Goal: Information Seeking & Learning: Learn about a topic

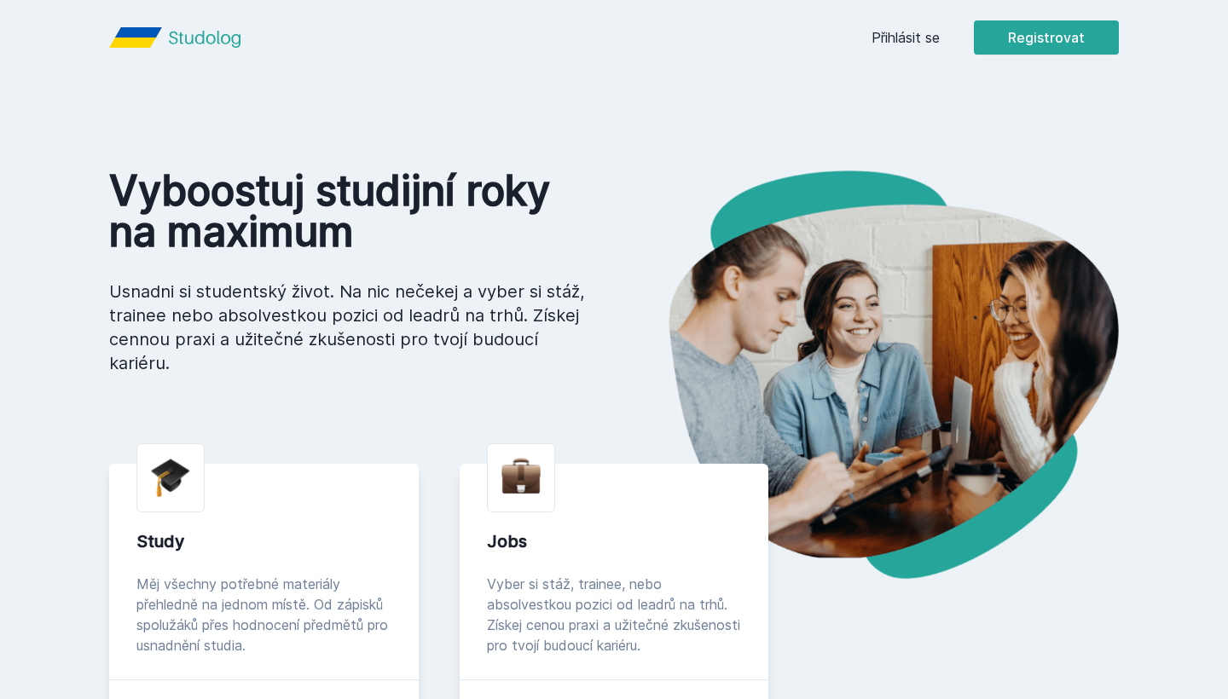
click at [884, 45] on link "Přihlásit se" at bounding box center [905, 37] width 68 height 20
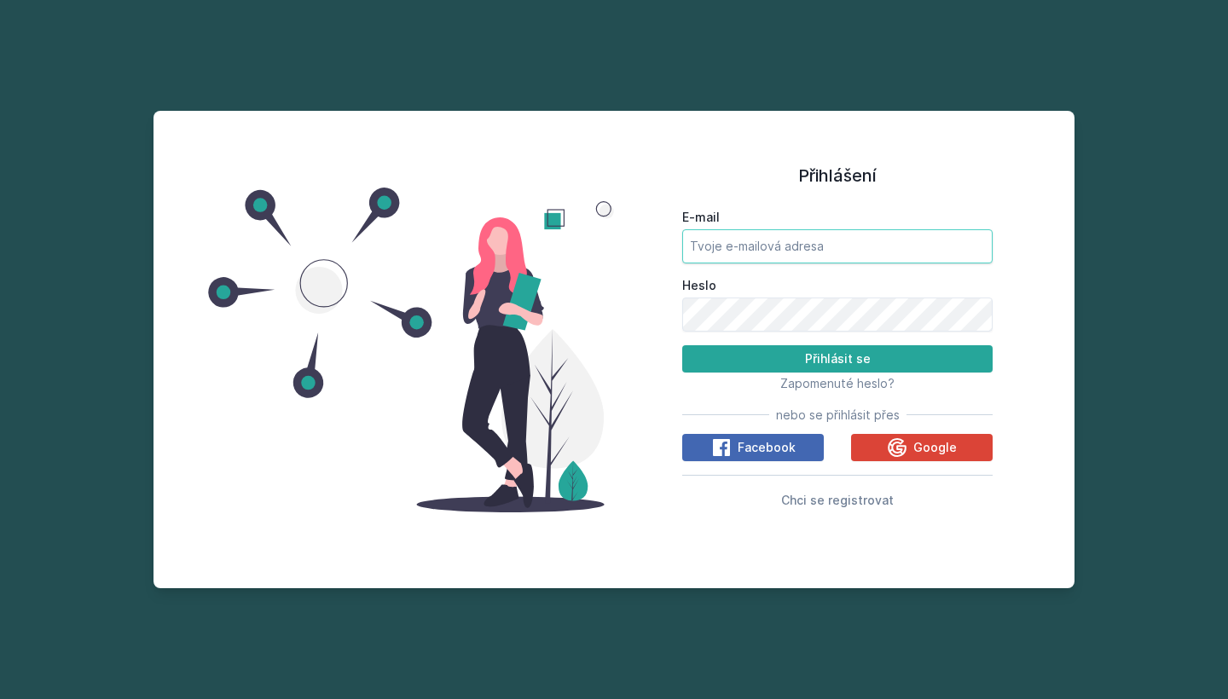
type input "[EMAIL_ADDRESS][DOMAIN_NAME]"
click at [723, 360] on button "Přihlásit se" at bounding box center [837, 358] width 310 height 27
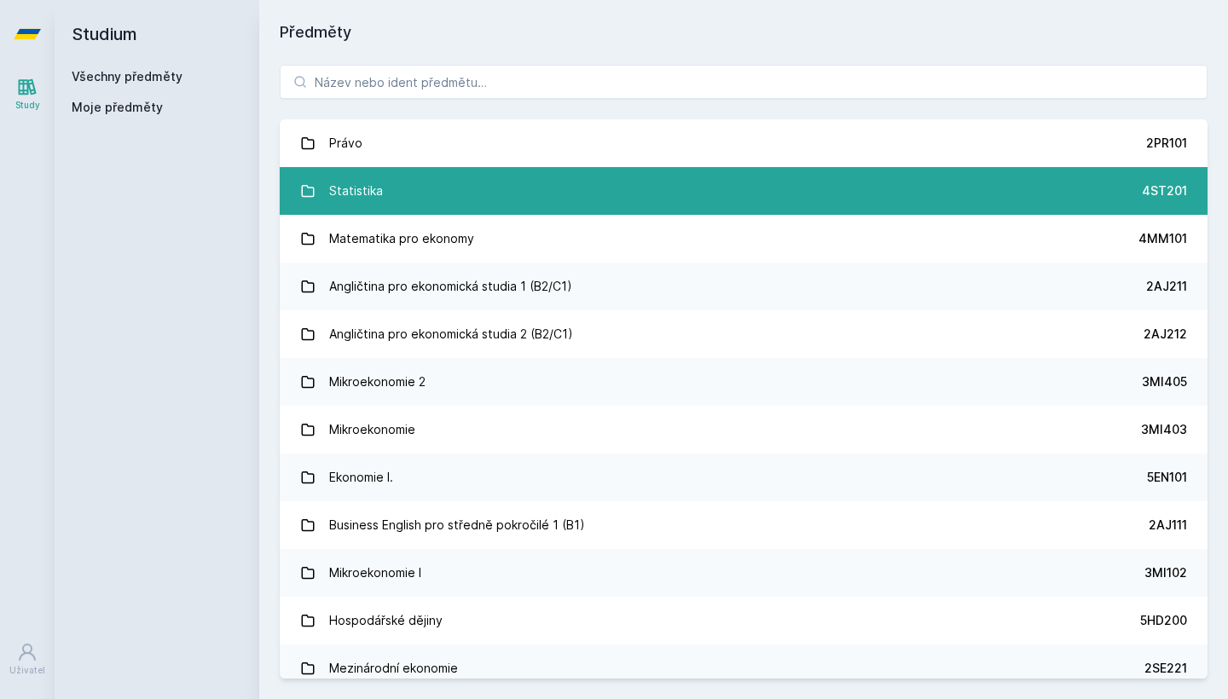
click at [402, 188] on link "Statistika 4ST201" at bounding box center [744, 191] width 928 height 48
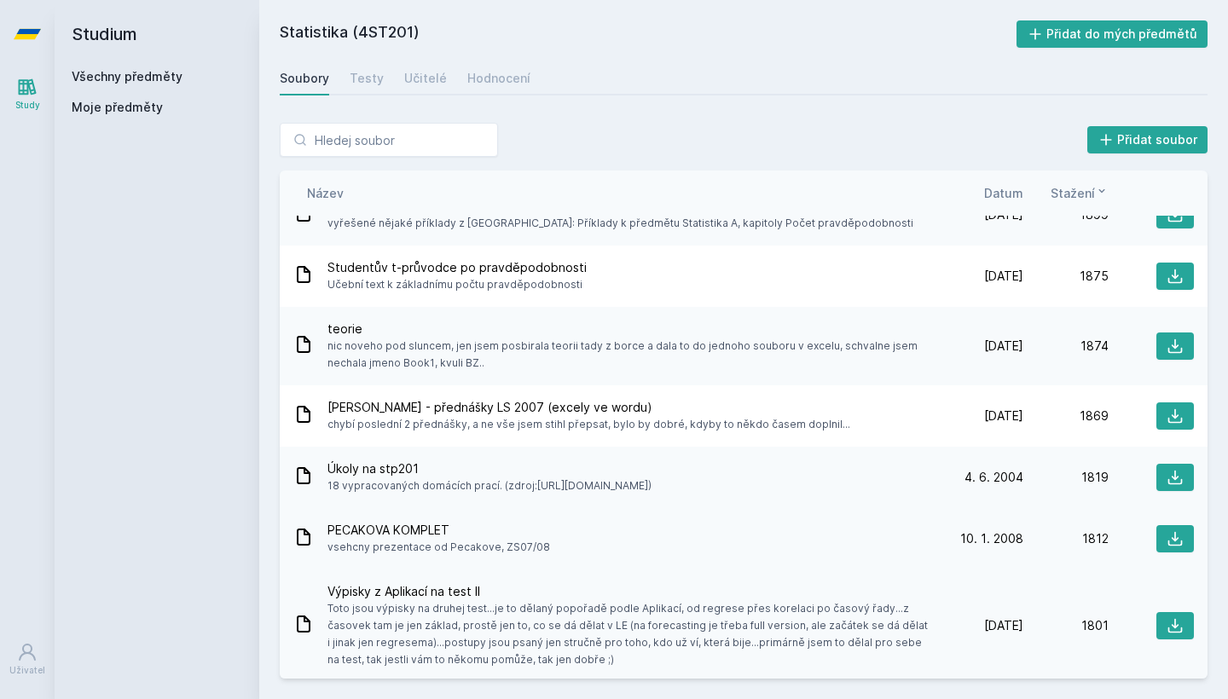
scroll to position [4773, 0]
click at [1183, 540] on icon at bounding box center [1174, 537] width 17 height 17
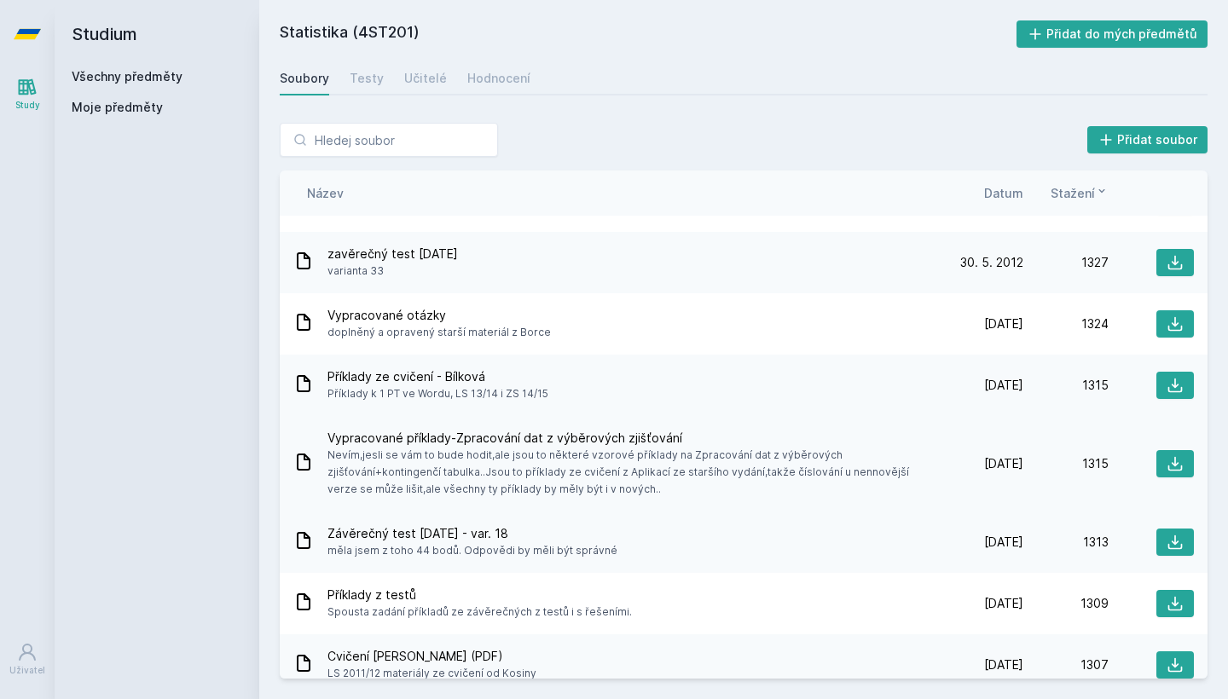
scroll to position [8504, 0]
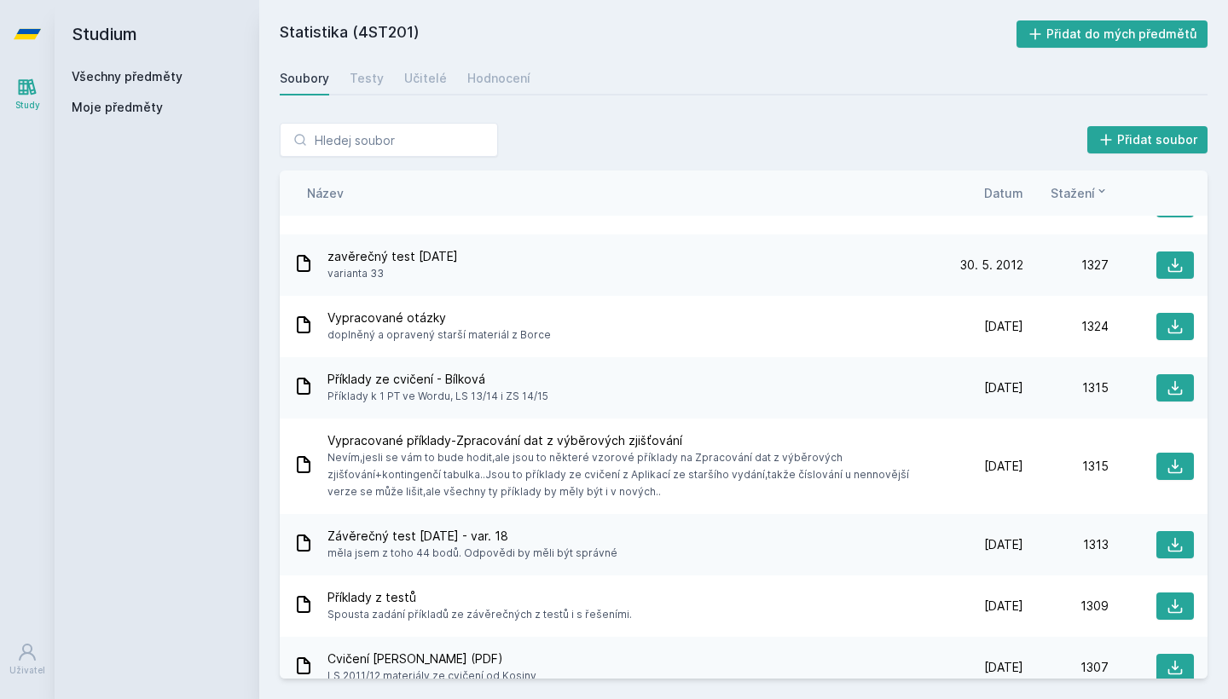
click at [73, 427] on div "Studium Všechny předměty Moje předměty" at bounding box center [157, 349] width 205 height 699
click at [6, 406] on div "Study [GEOGRAPHIC_DATA]" at bounding box center [27, 383] width 55 height 631
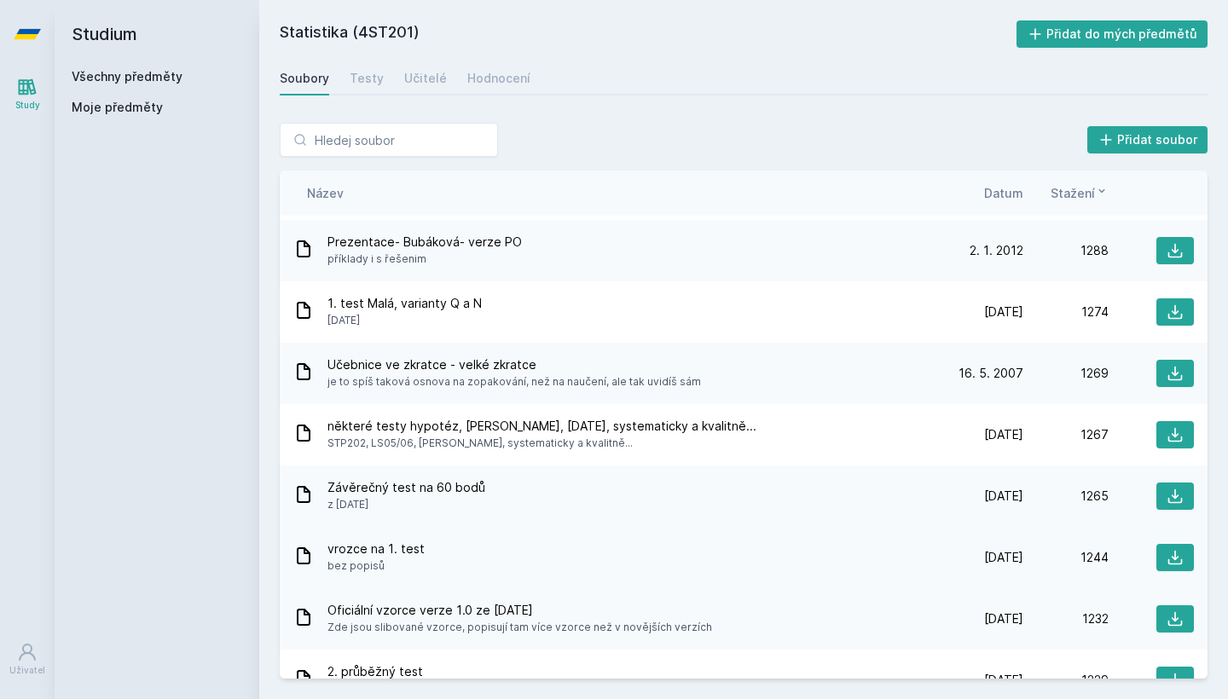
scroll to position [9288, 0]
click at [413, 87] on link "Učitelé" at bounding box center [425, 78] width 43 height 34
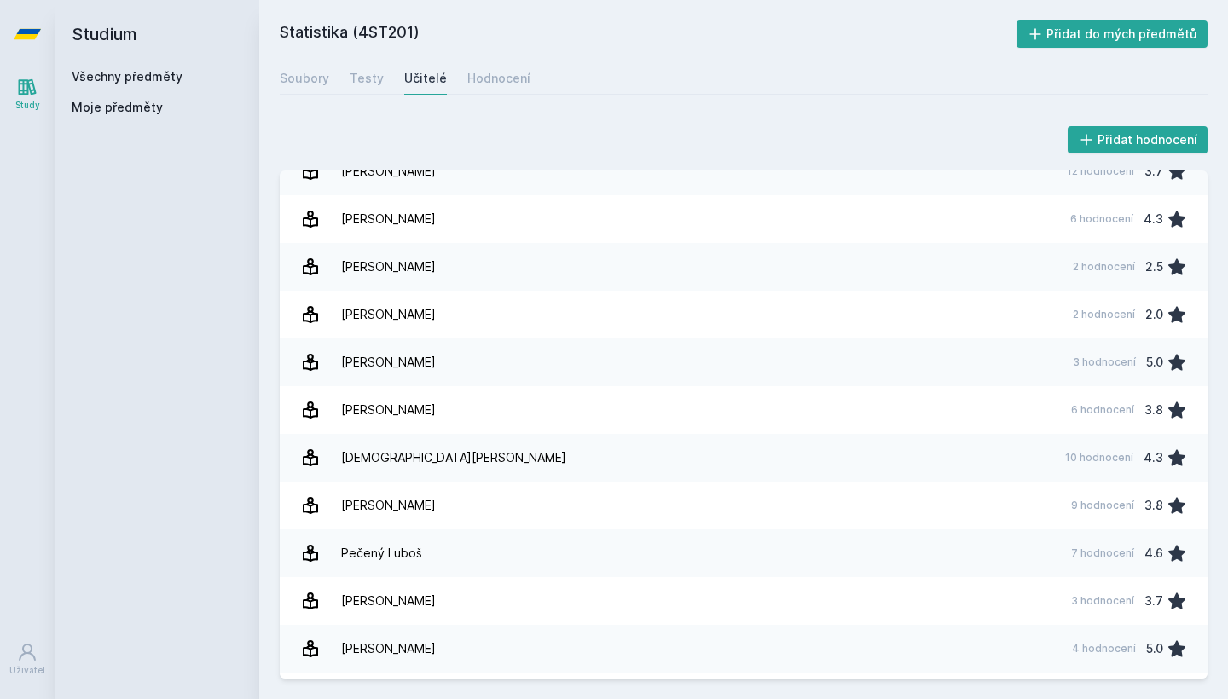
scroll to position [1605, 0]
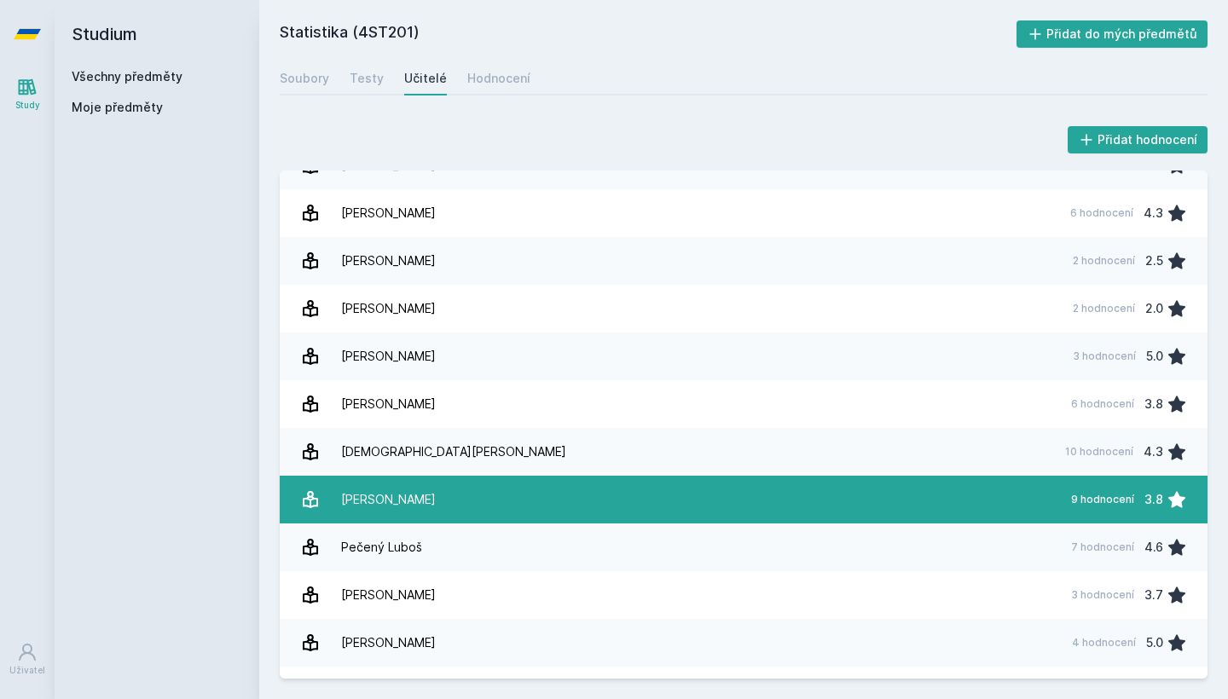
click at [429, 495] on link "[PERSON_NAME] 9 hodnocení 3.8" at bounding box center [744, 500] width 928 height 48
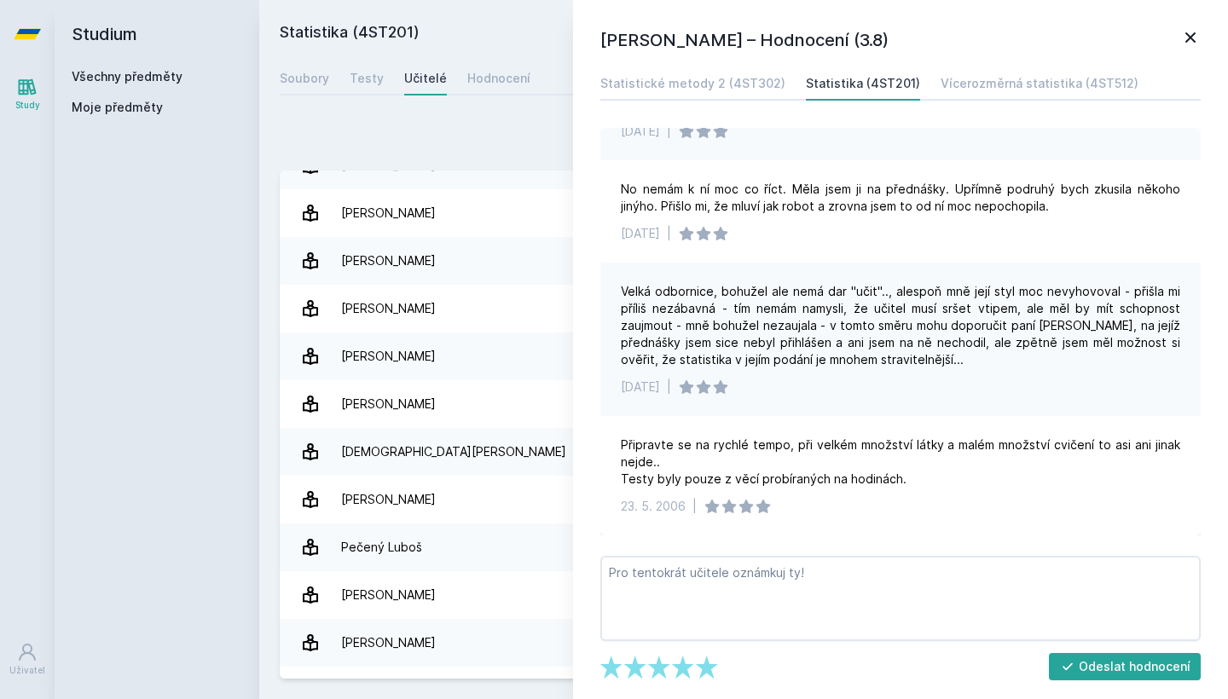
scroll to position [820, 0]
click at [1190, 38] on icon at bounding box center [1190, 37] width 10 height 10
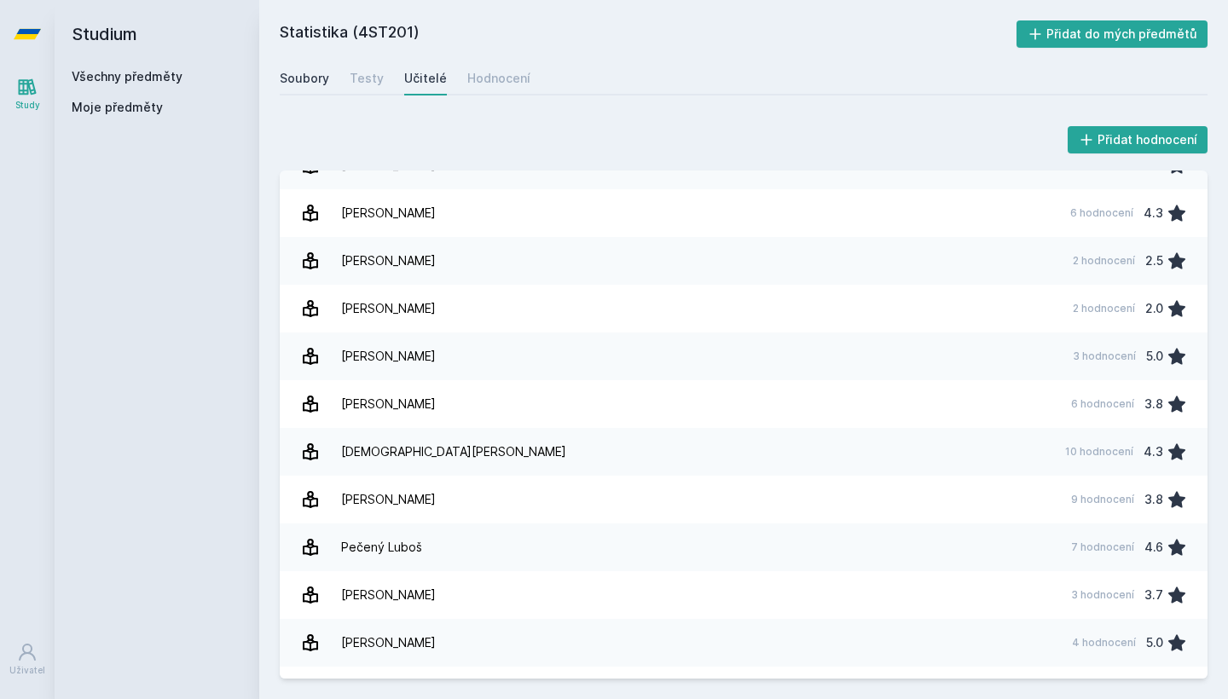
click at [315, 84] on div "Soubory" at bounding box center [304, 78] width 49 height 17
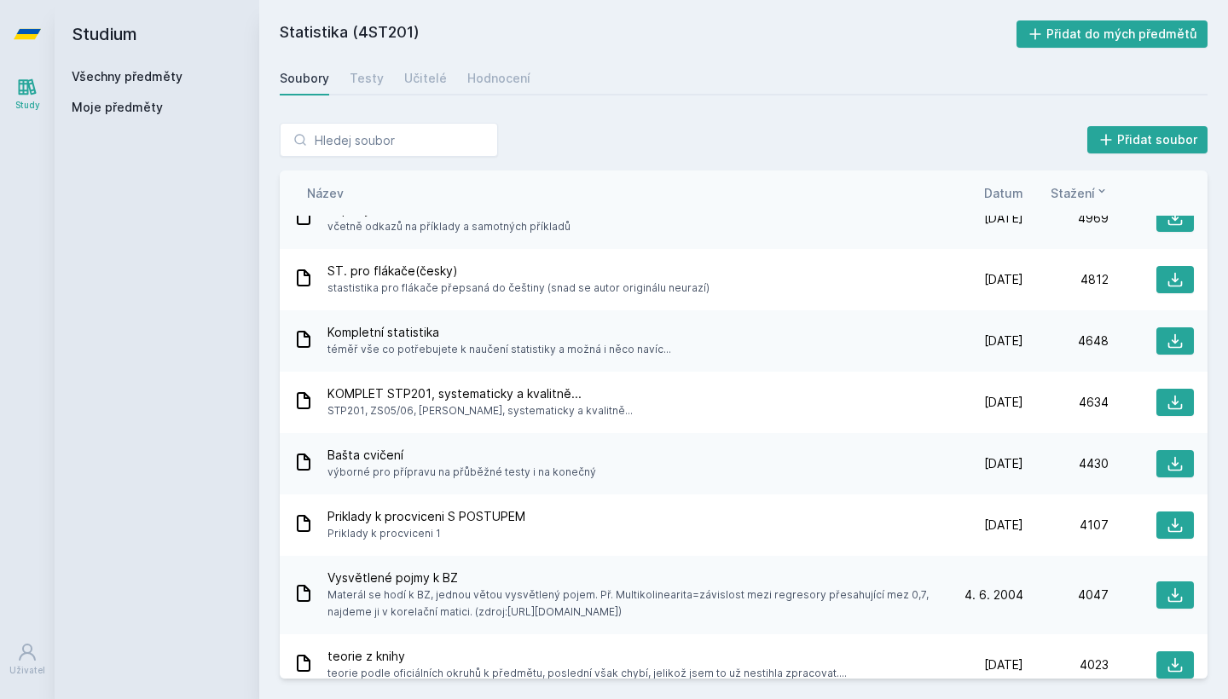
scroll to position [1002, 0]
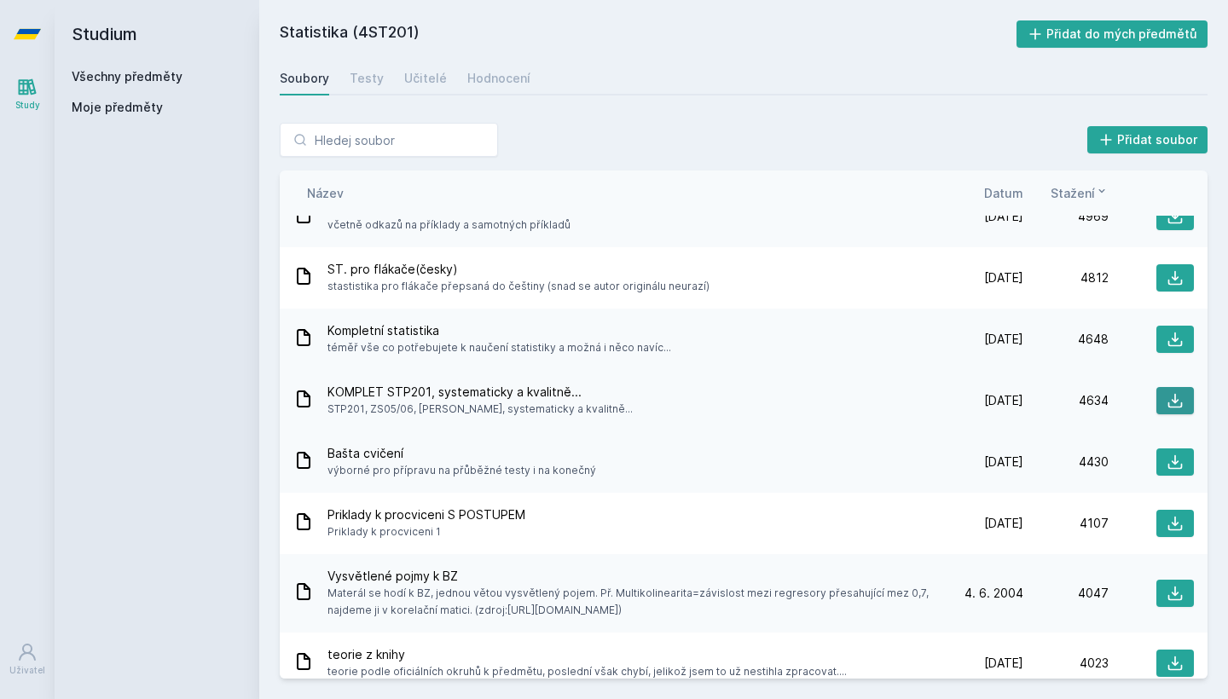
click at [1179, 396] on icon at bounding box center [1174, 400] width 17 height 17
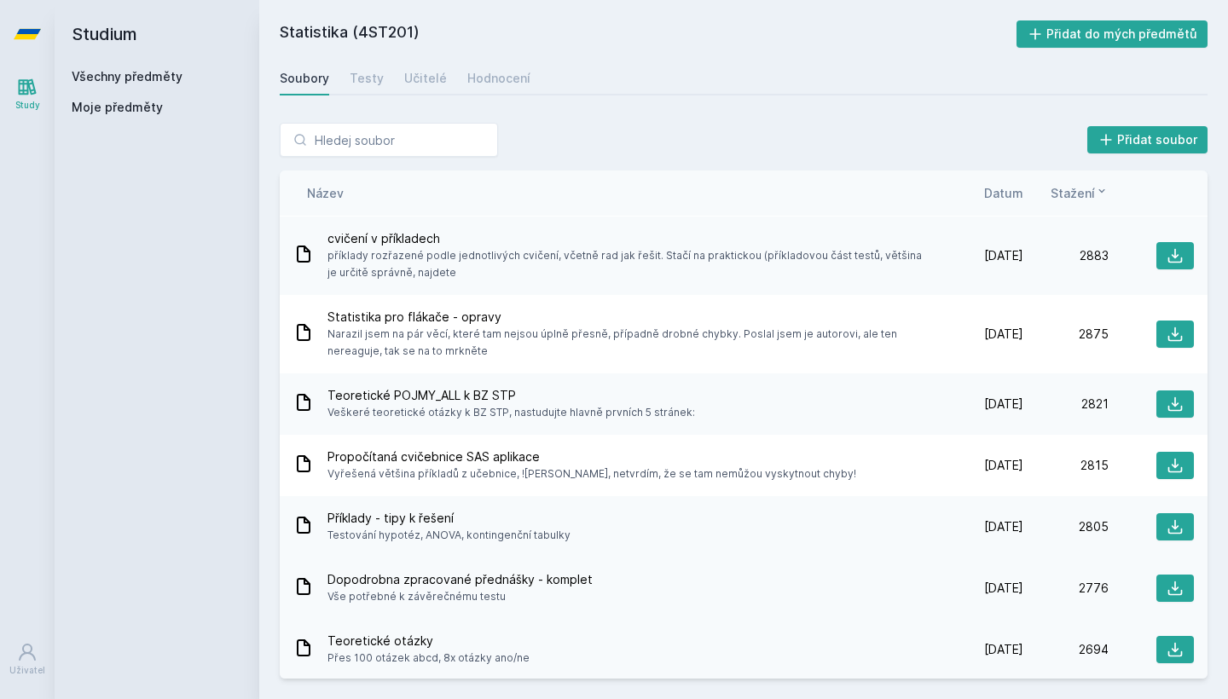
scroll to position [2329, 0]
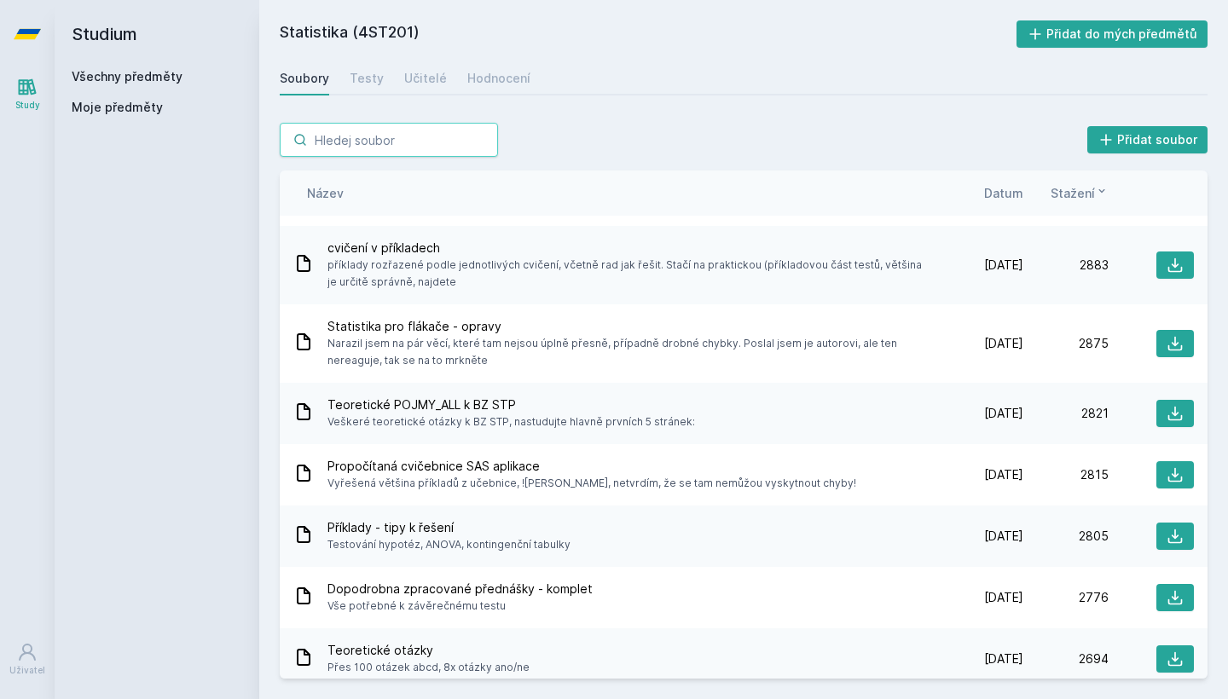
click at [390, 143] on input "search" at bounding box center [389, 140] width 218 height 34
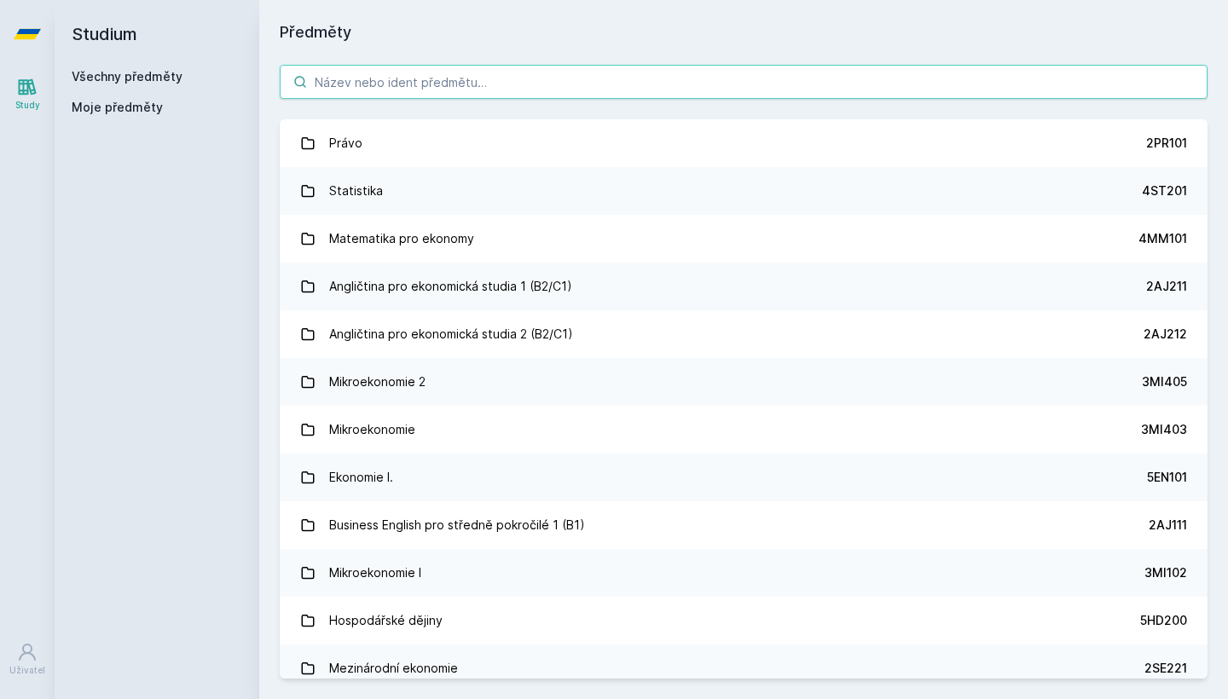
click at [458, 72] on input "search" at bounding box center [744, 82] width 928 height 34
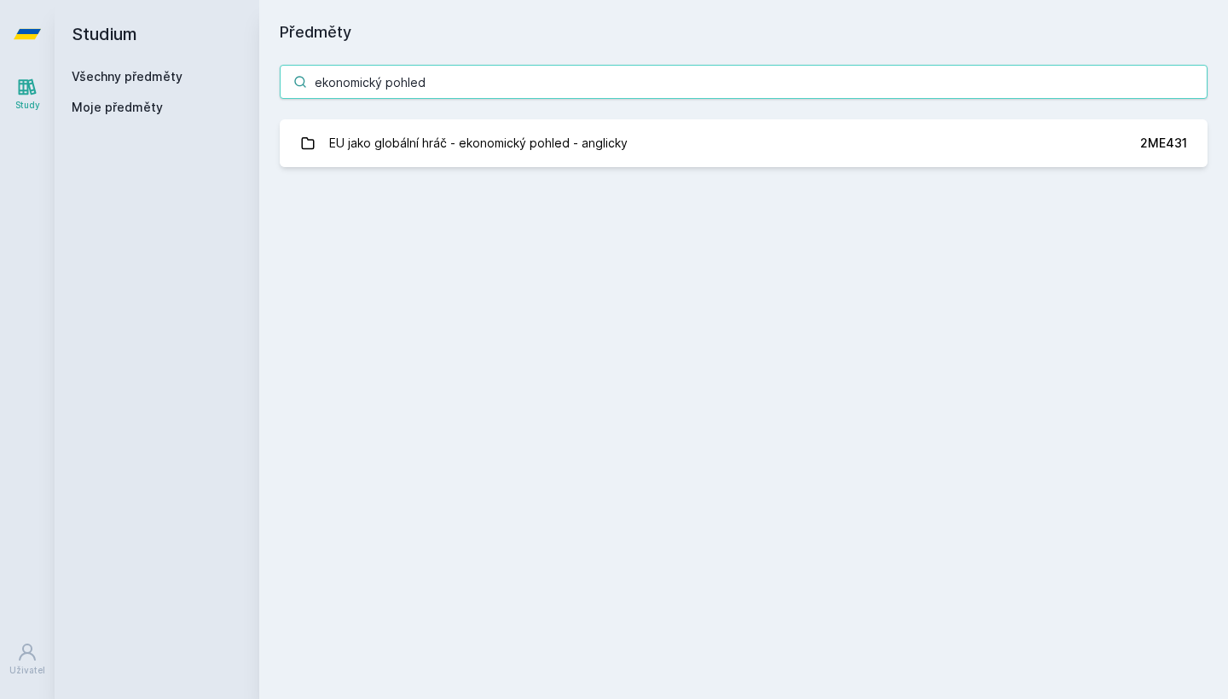
click at [422, 83] on input "ekonomický pohled" at bounding box center [744, 82] width 928 height 34
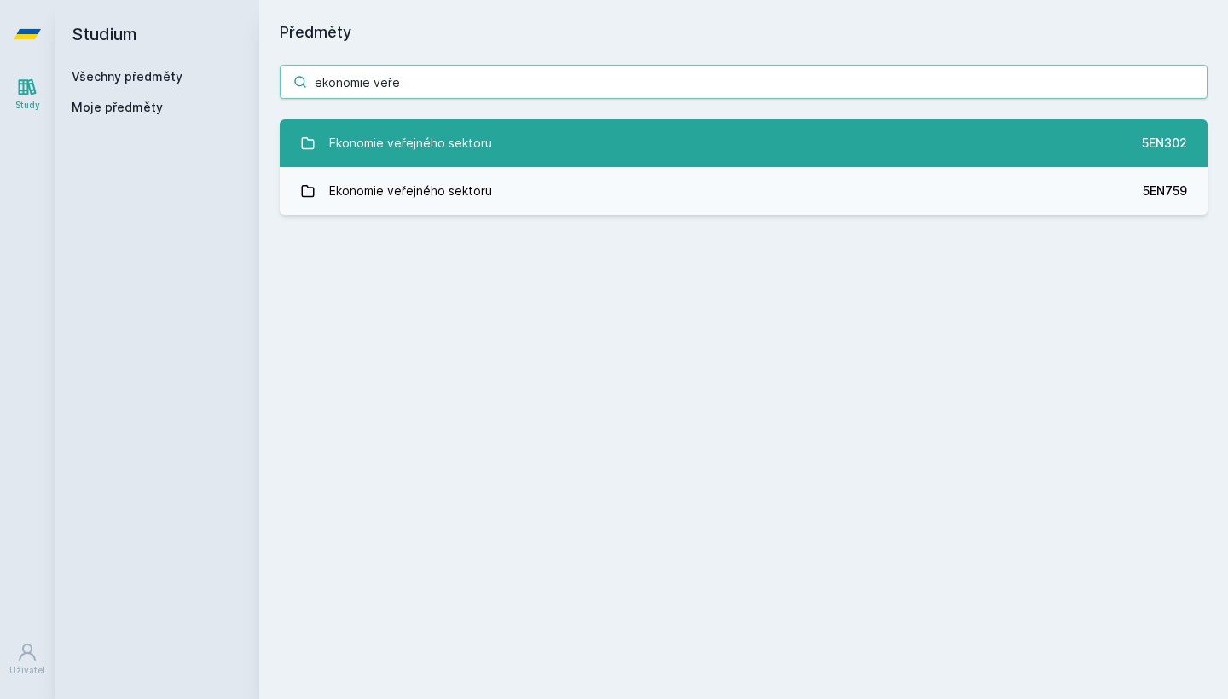
type input "ekonomie veře"
click at [724, 151] on link "Ekonomie veřejného sektoru 5EN302" at bounding box center [744, 143] width 928 height 48
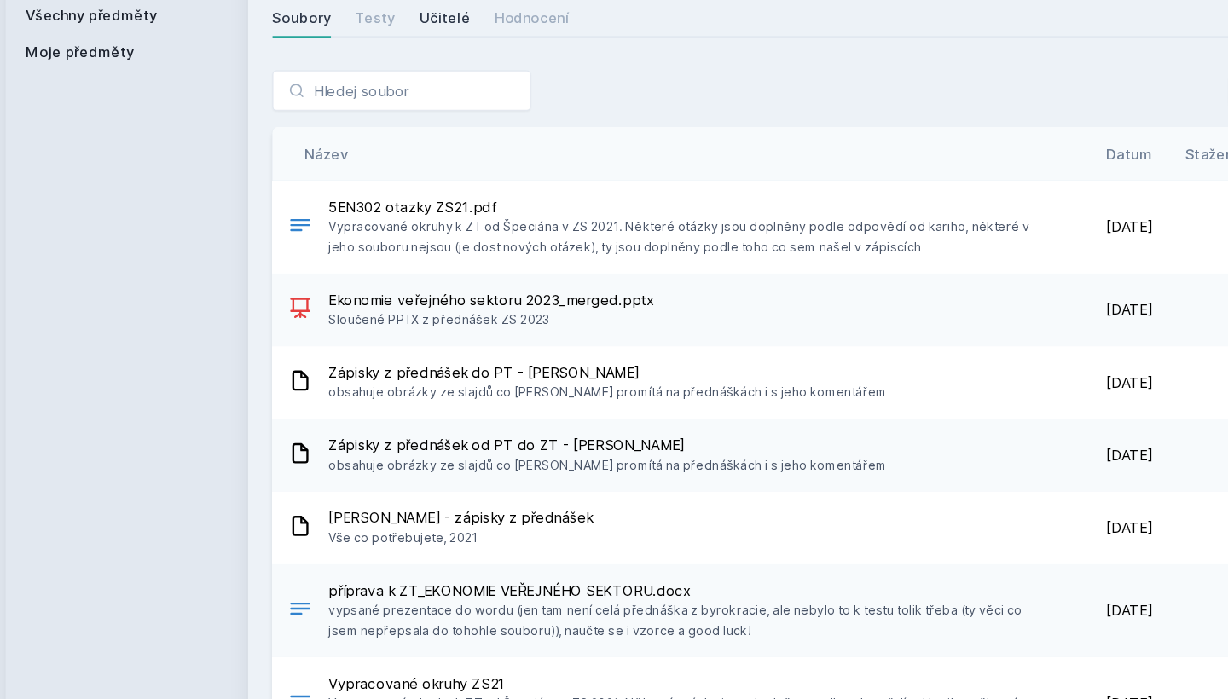
click at [404, 70] on div "Učitelé" at bounding box center [425, 78] width 43 height 17
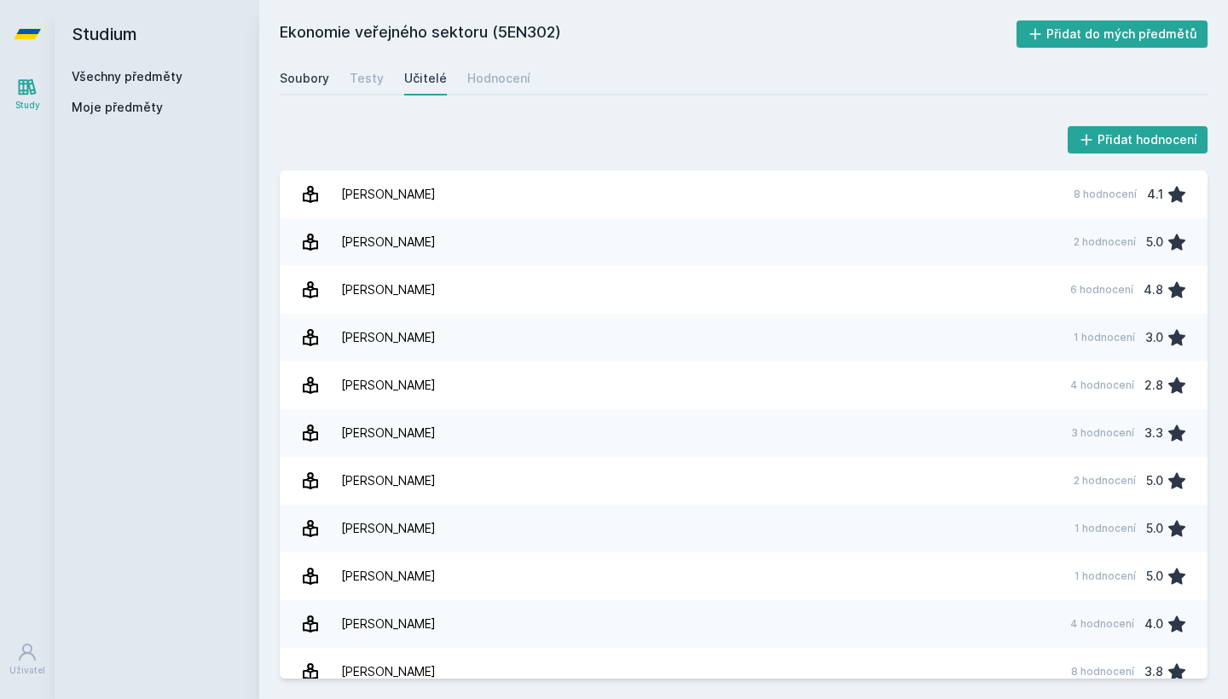
click at [319, 78] on div "Soubory" at bounding box center [304, 78] width 49 height 17
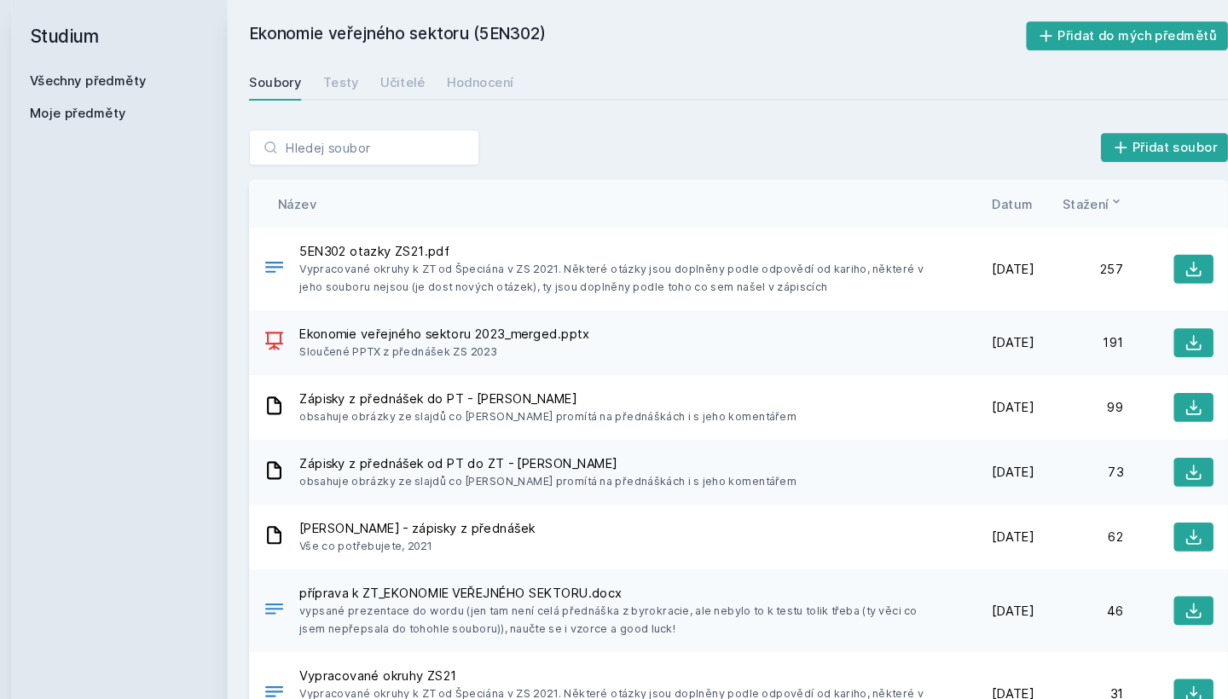
click at [505, 0] on div "Ekonomie veřejného sektoru (5EN302) Přidat do mých předmětů [GEOGRAPHIC_DATA] T…" at bounding box center [743, 349] width 969 height 699
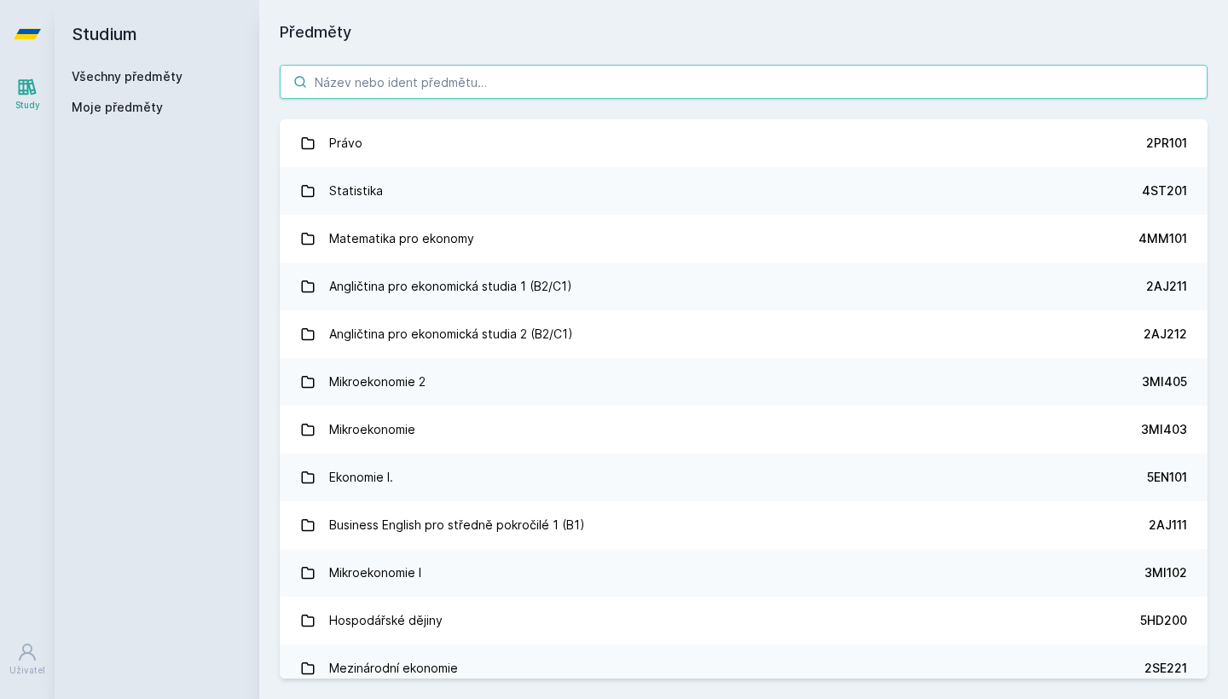
click at [333, 84] on input "search" at bounding box center [744, 82] width 928 height 34
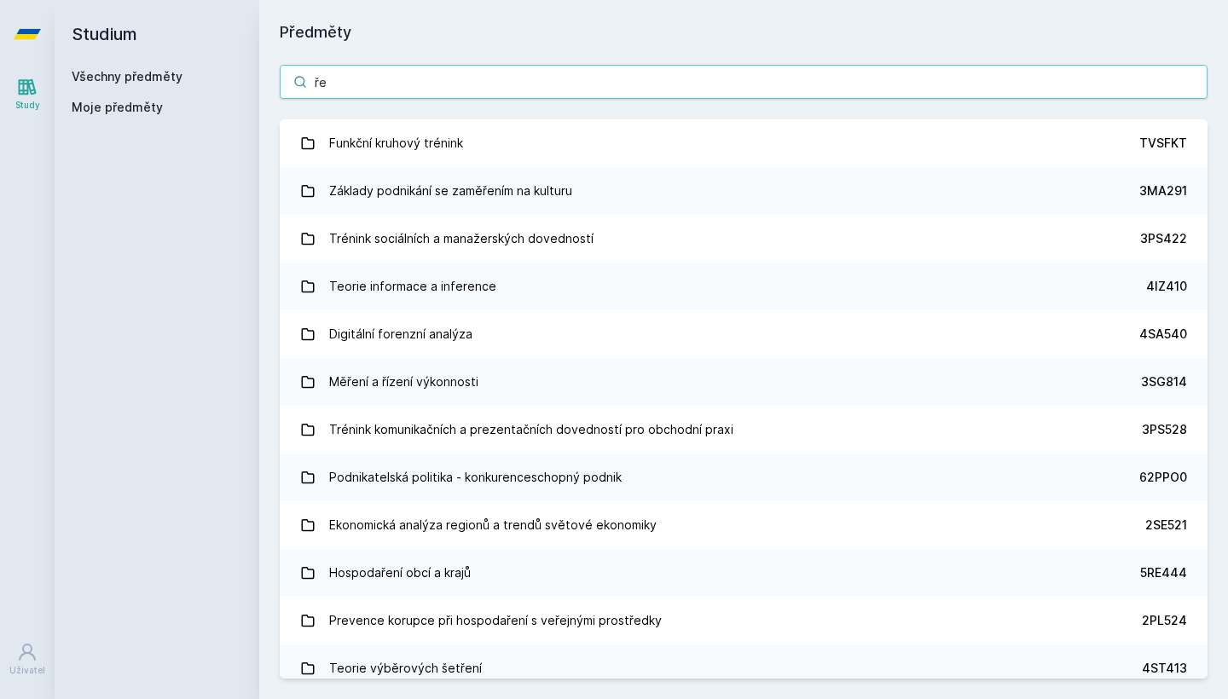
type input "ř"
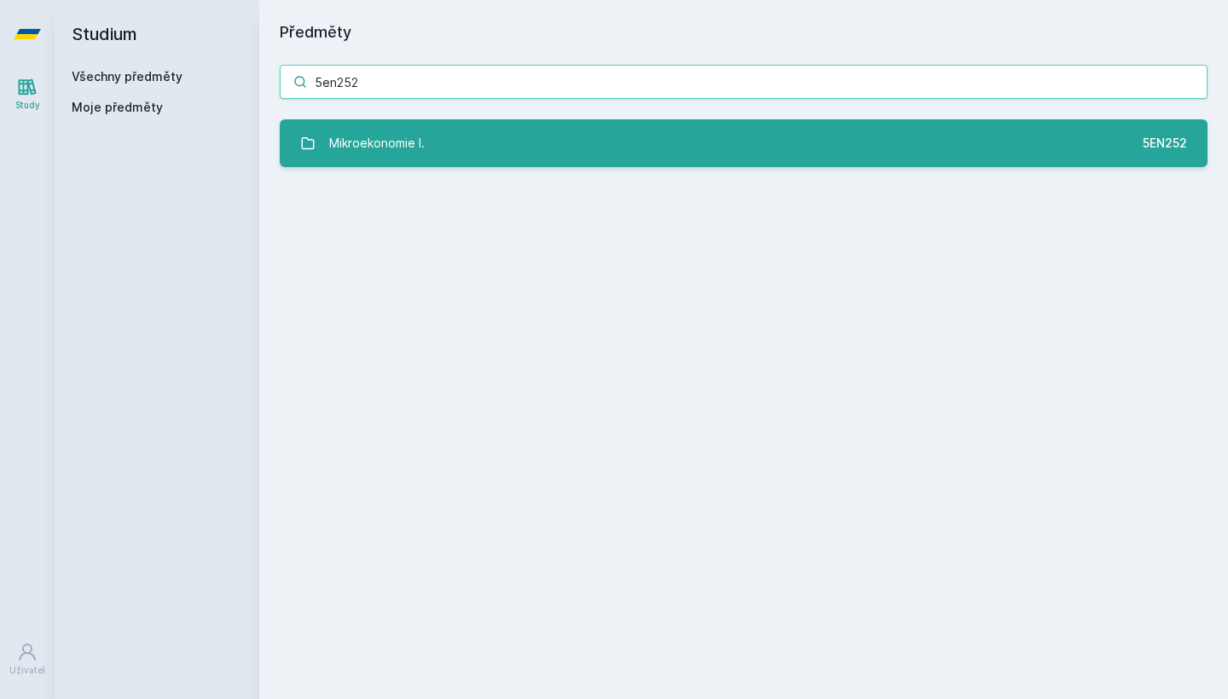
type input "5en252"
click at [577, 159] on link "Mikroekonomie I. 5EN252" at bounding box center [744, 143] width 928 height 48
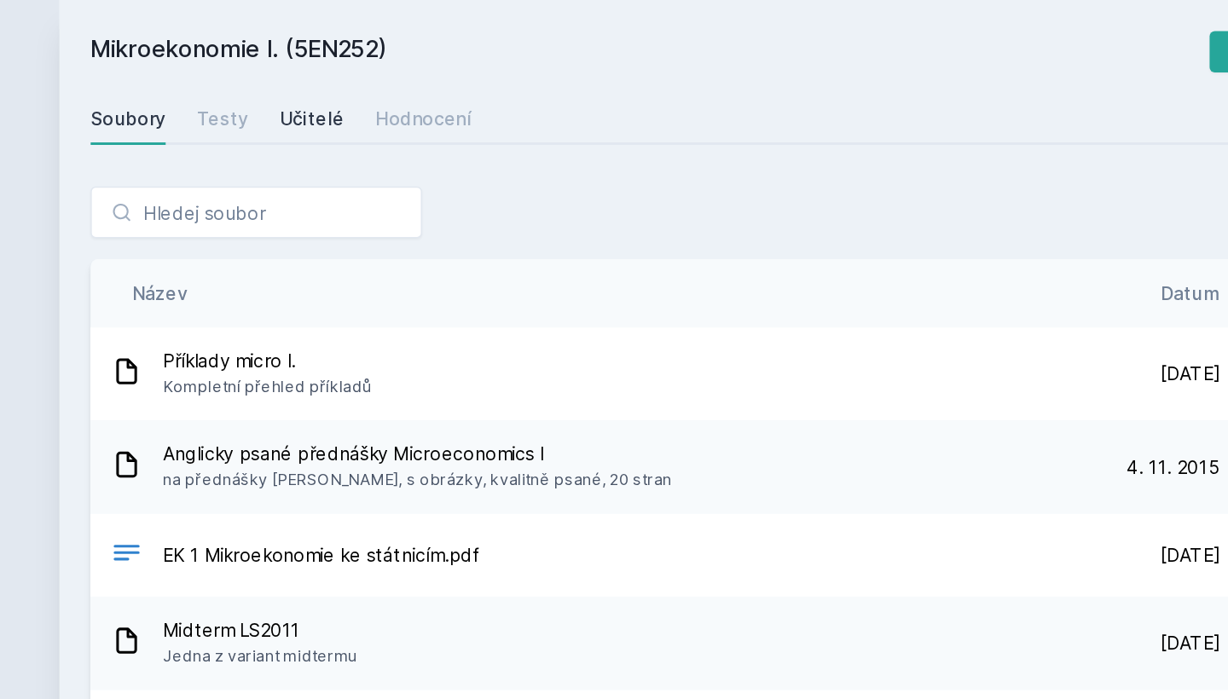
click at [404, 73] on div "Učitelé" at bounding box center [425, 78] width 43 height 17
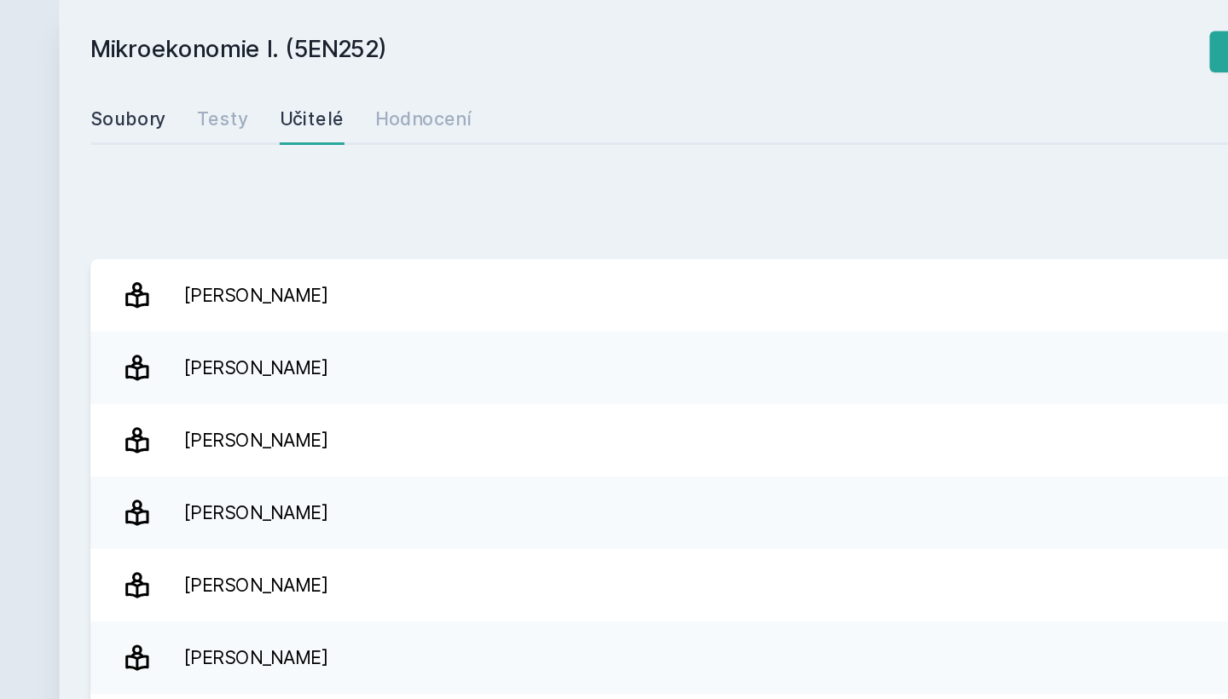
click at [280, 89] on link "Soubory" at bounding box center [304, 78] width 49 height 34
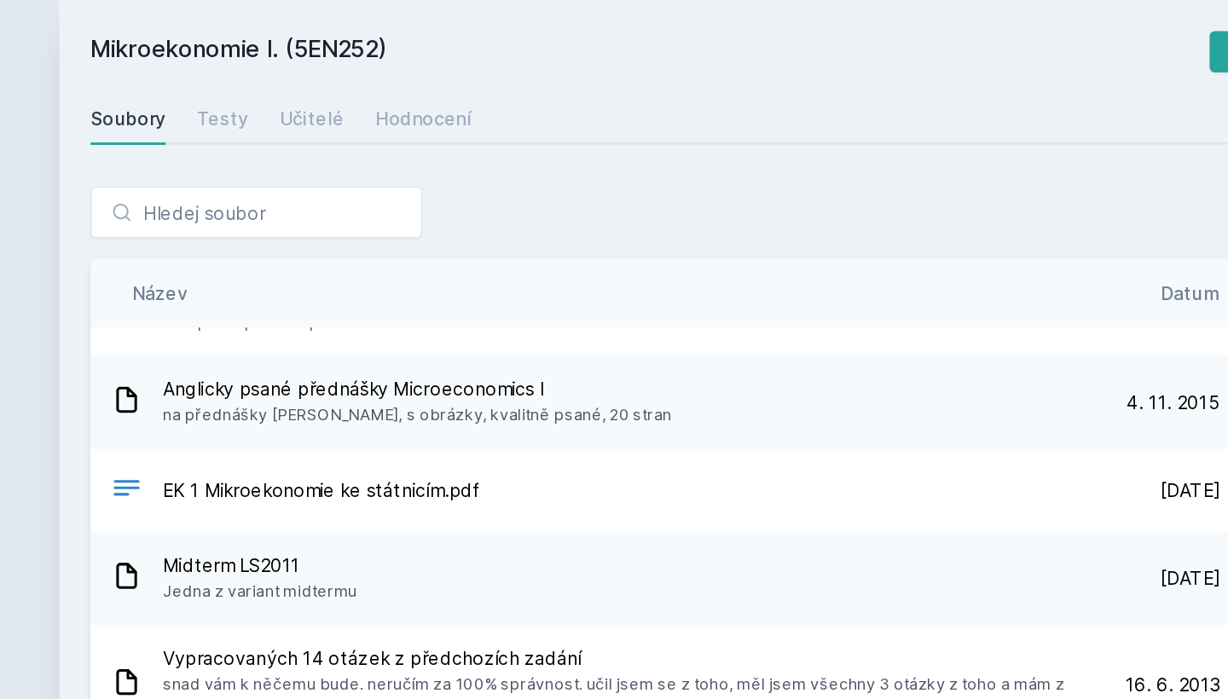
scroll to position [39, 0]
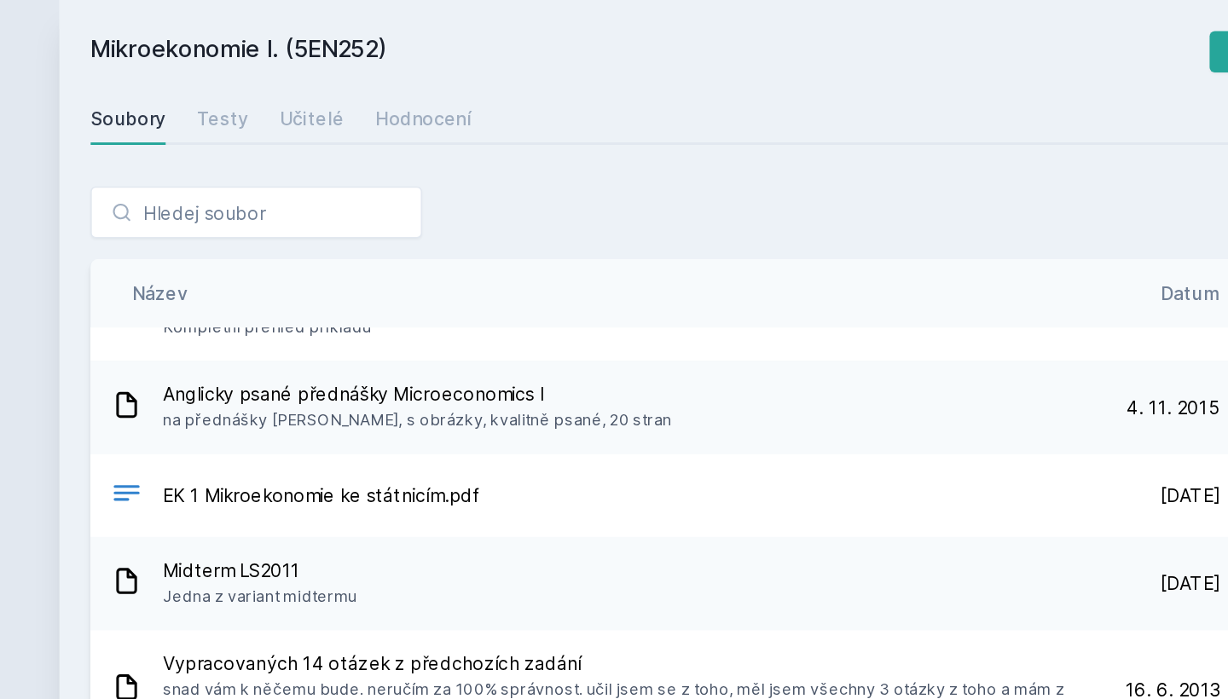
click at [327, 263] on span "Anglicky psané přednášky Microeconomics I" at bounding box center [494, 260] width 335 height 17
click at [293, 266] on icon at bounding box center [303, 267] width 20 height 20
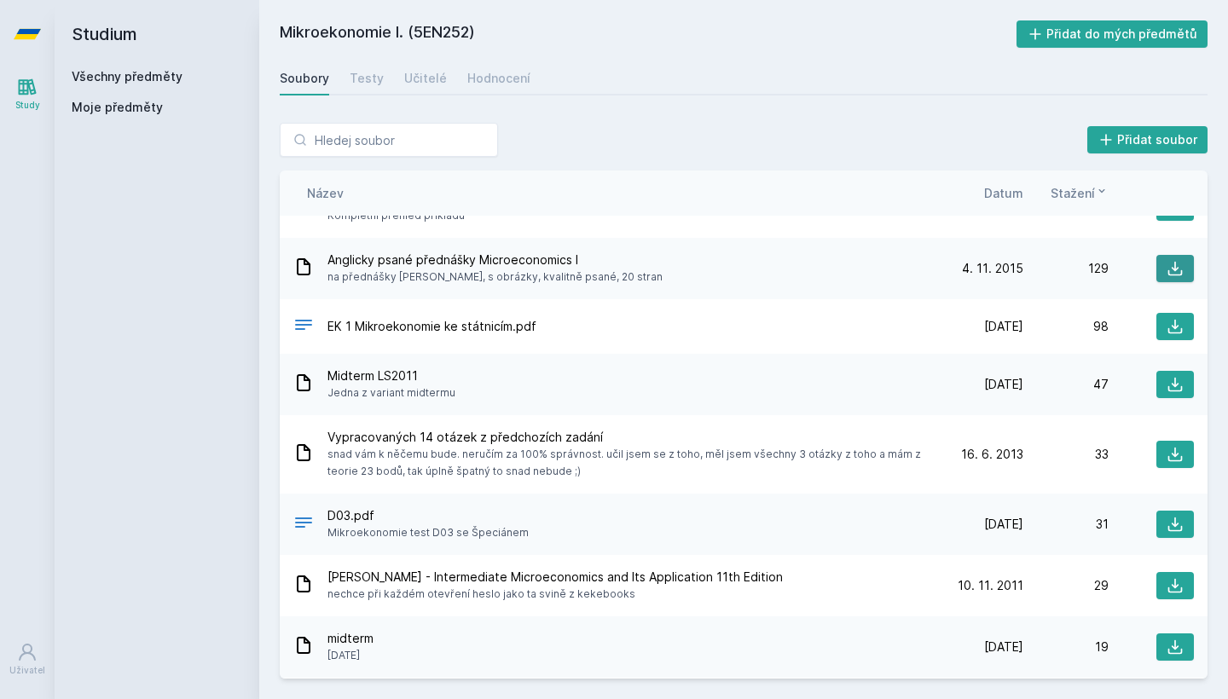
click at [1172, 259] on button at bounding box center [1175, 268] width 38 height 27
